Goal: Navigation & Orientation: Find specific page/section

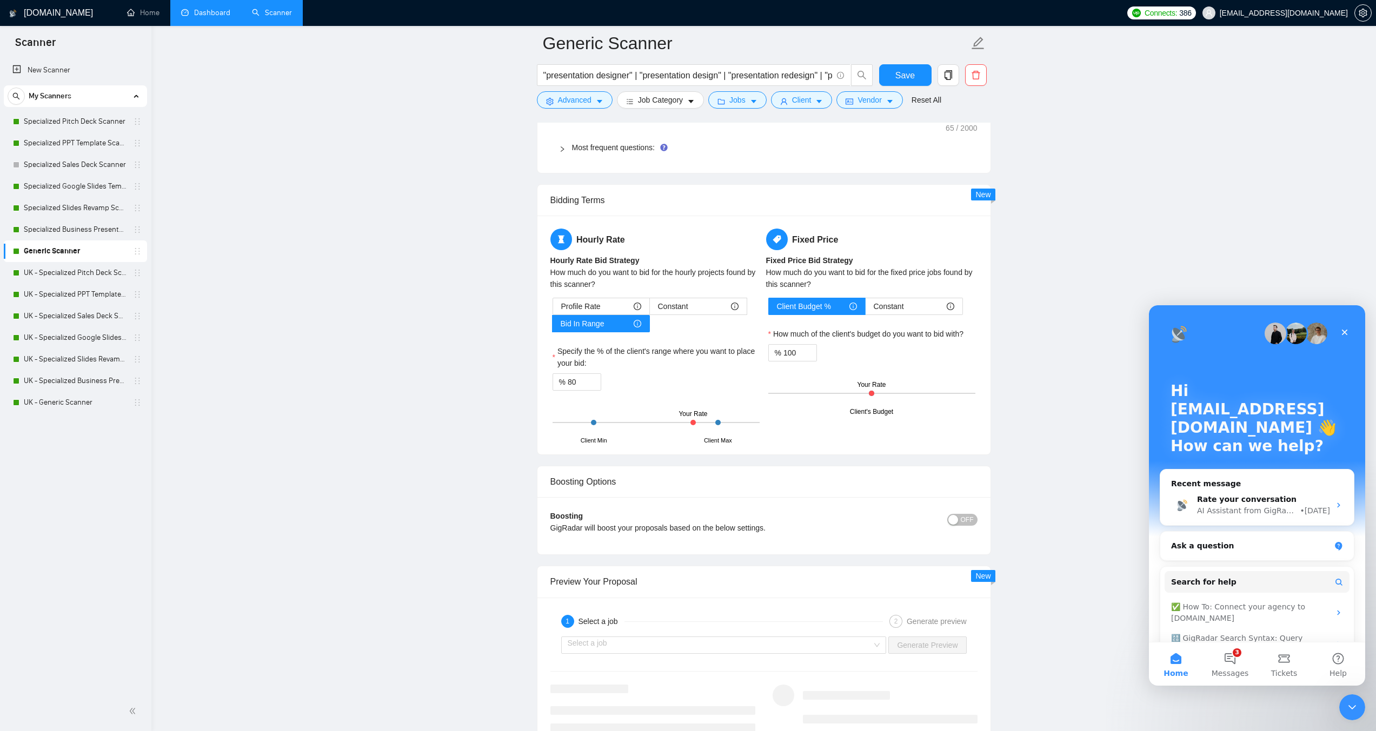
click at [230, 12] on link "Dashboard" at bounding box center [205, 12] width 49 height 9
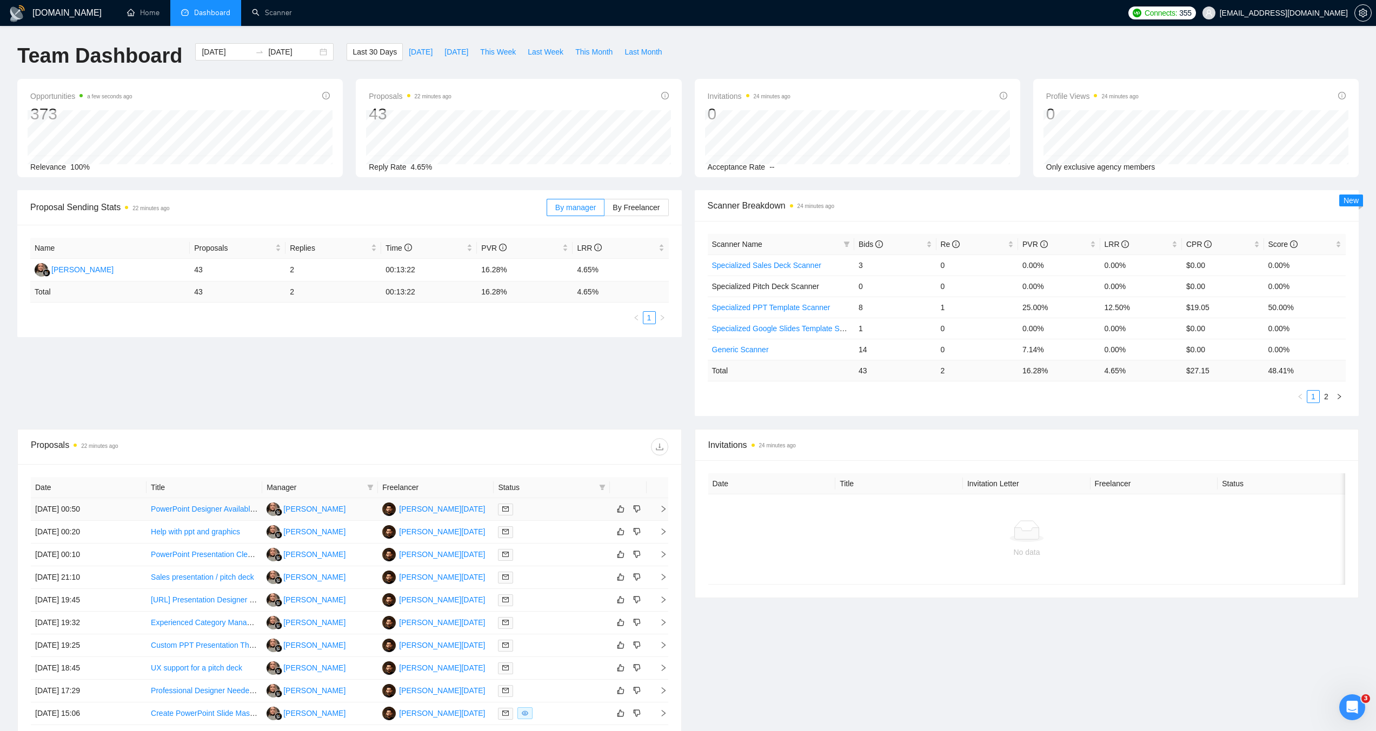
click at [665, 510] on icon "right" at bounding box center [663, 509] width 8 height 8
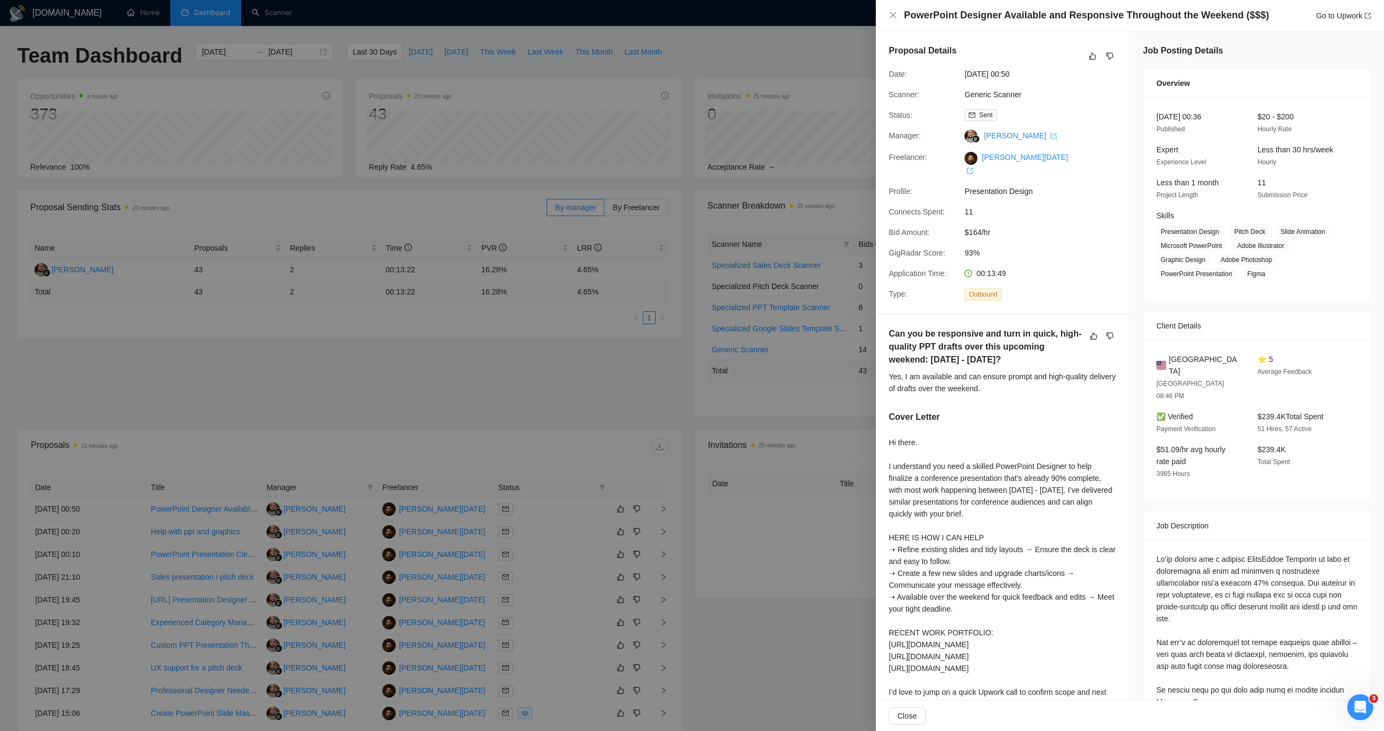
click at [580, 415] on div at bounding box center [692, 365] width 1384 height 731
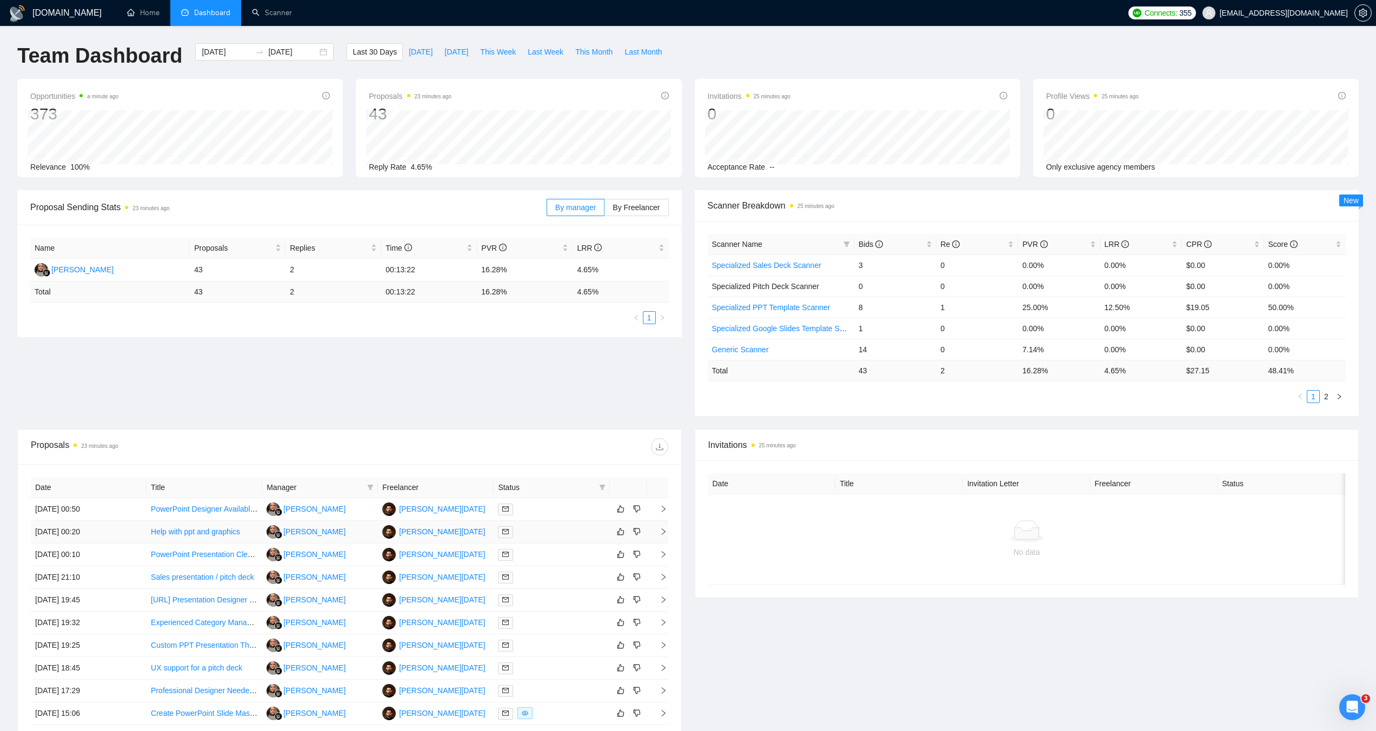
click at [665, 532] on icon "right" at bounding box center [663, 532] width 4 height 6
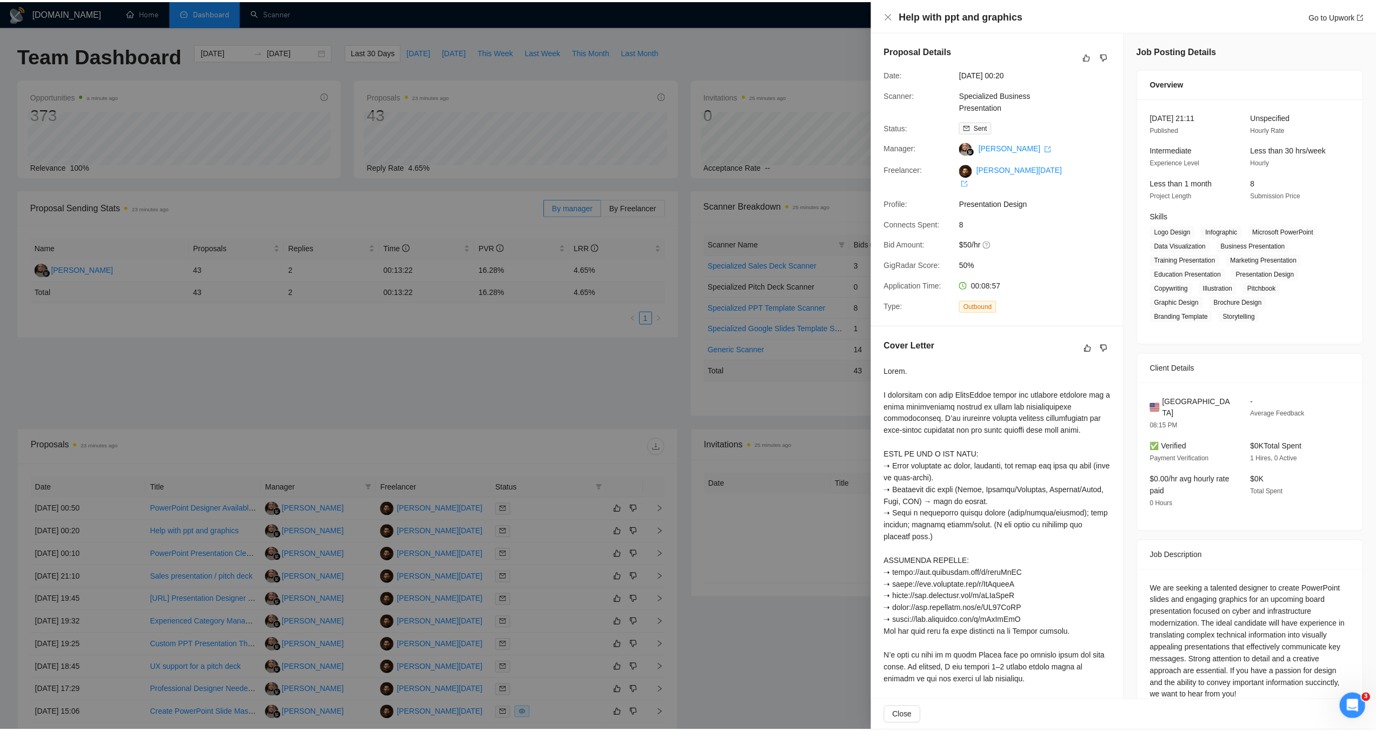
scroll to position [17, 0]
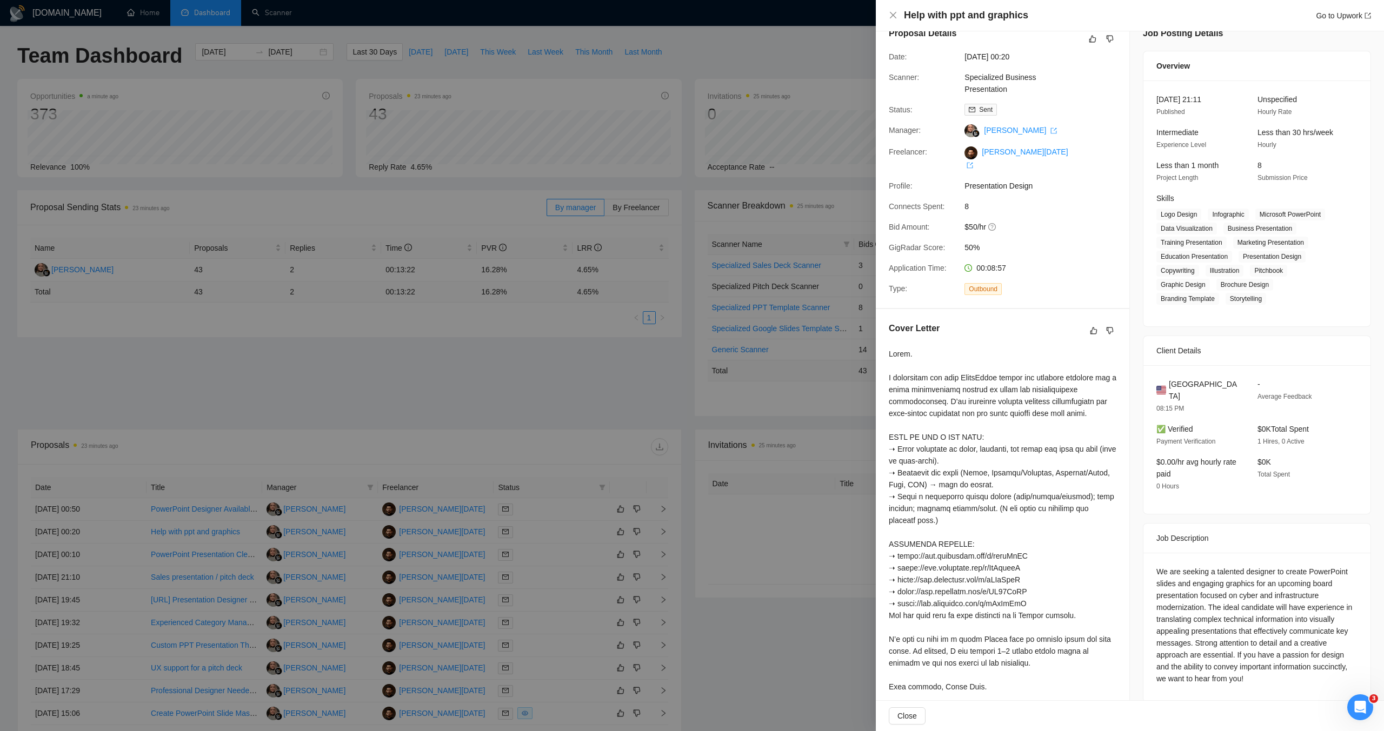
click at [548, 333] on div at bounding box center [692, 365] width 1384 height 731
